Goal: Information Seeking & Learning: Learn about a topic

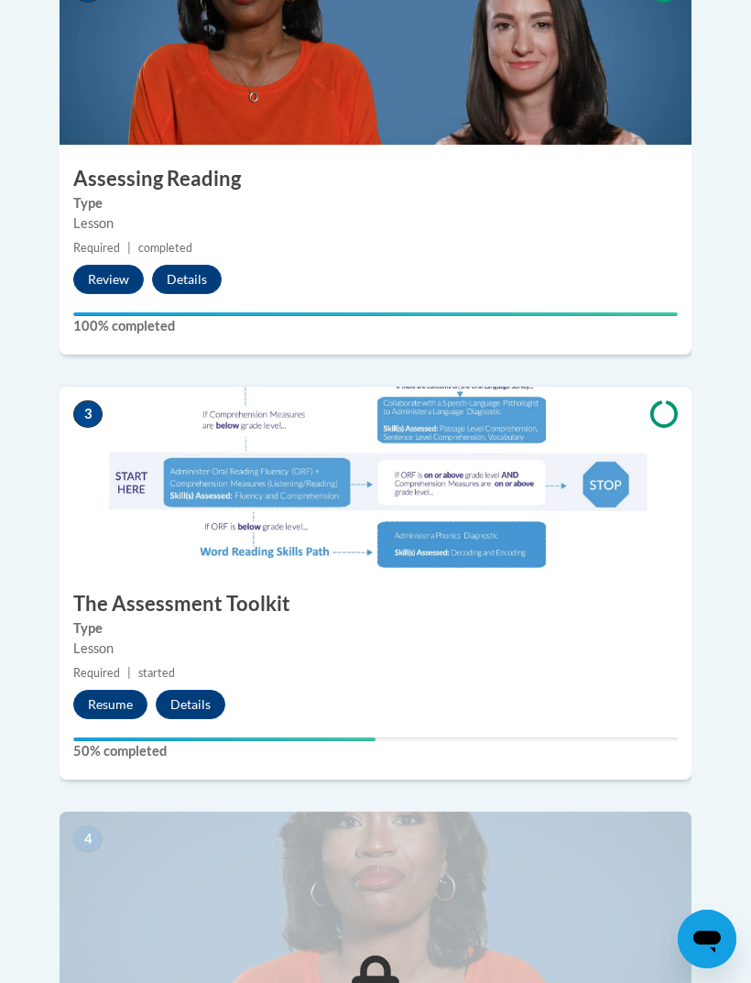
scroll to position [1236, 0]
click at [122, 631] on div "3 The Assessment Toolkit Type Lesson Required | started Resume Details Feedback…" at bounding box center [376, 584] width 632 height 393
click at [119, 691] on button "Resume" at bounding box center [110, 705] width 74 height 29
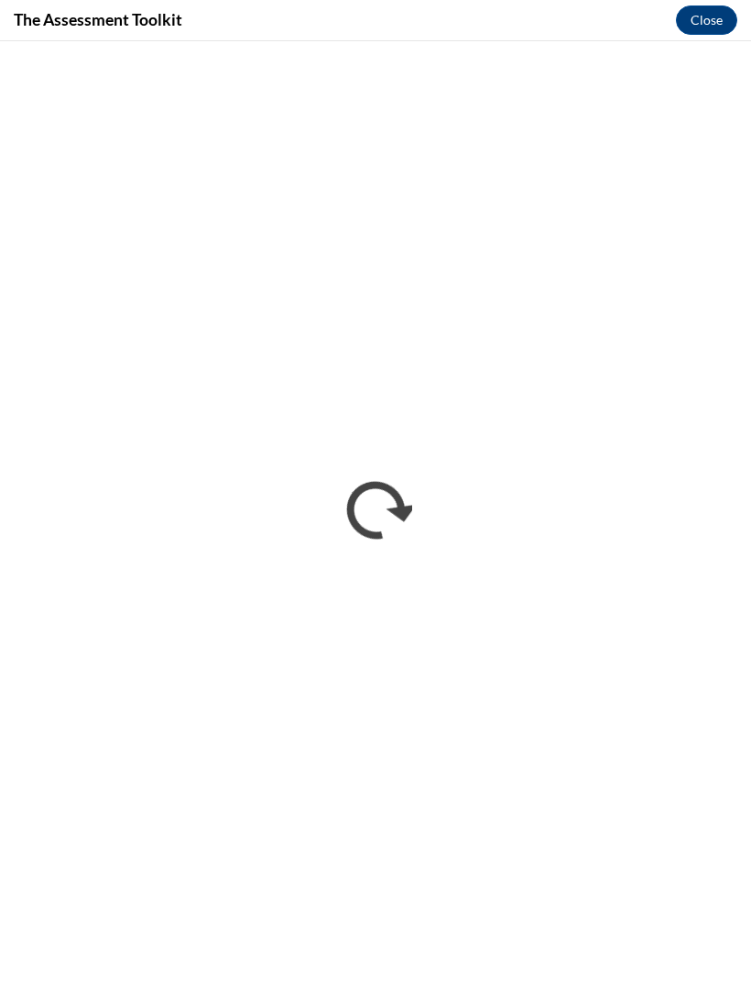
scroll to position [0, 0]
